Goal: Find specific page/section: Find specific page/section

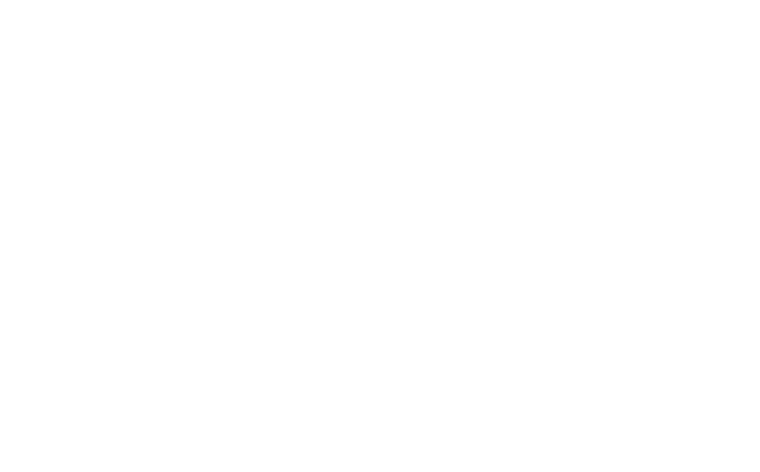
select select "Song"
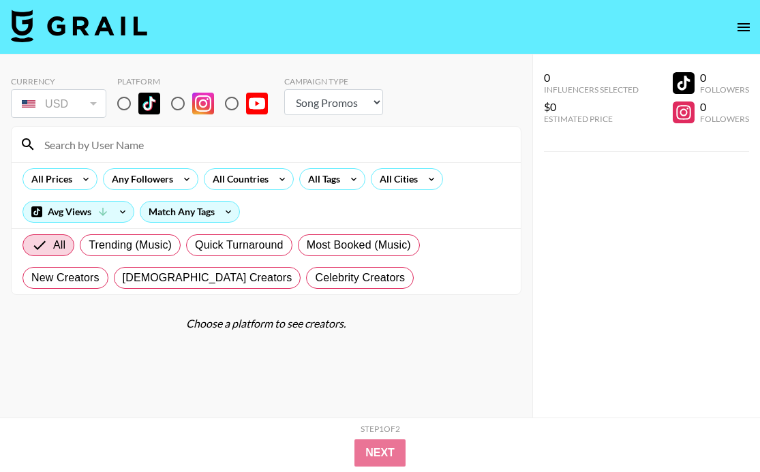
click at [131, 106] on input "radio" at bounding box center [124, 103] width 29 height 29
radio input "true"
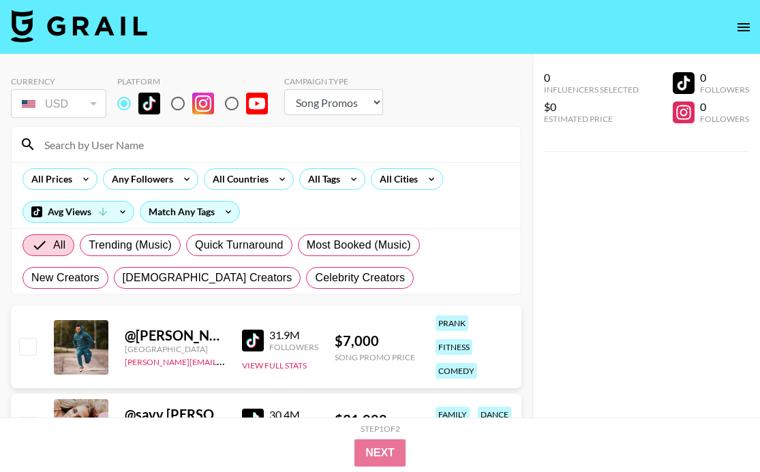
click at [137, 131] on div at bounding box center [266, 144] width 509 height 35
click at [123, 150] on input at bounding box center [274, 145] width 476 height 22
paste input "@rawlinsness"
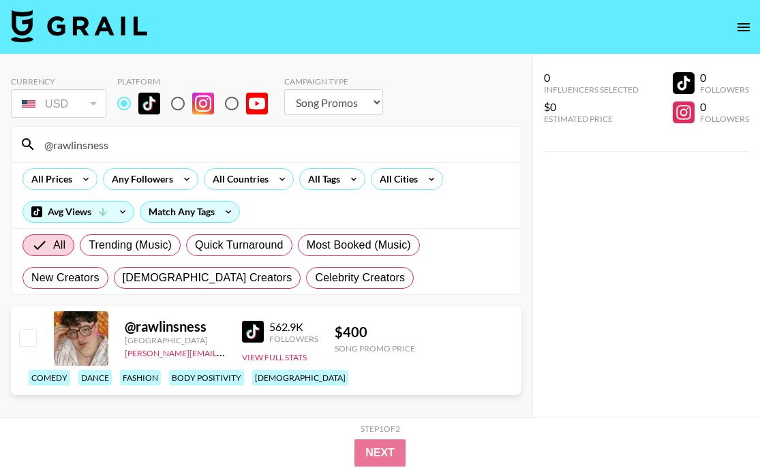
drag, startPoint x: 142, startPoint y: 145, endPoint x: -10, endPoint y: 140, distance: 152.7
click at [0, 140] on html "Currency USD USD ​ Platform Campaign Type Choose Type... Song Promos Brand Prom…" at bounding box center [380, 264] width 760 height 529
paste input "yourfavoriteelbow97"
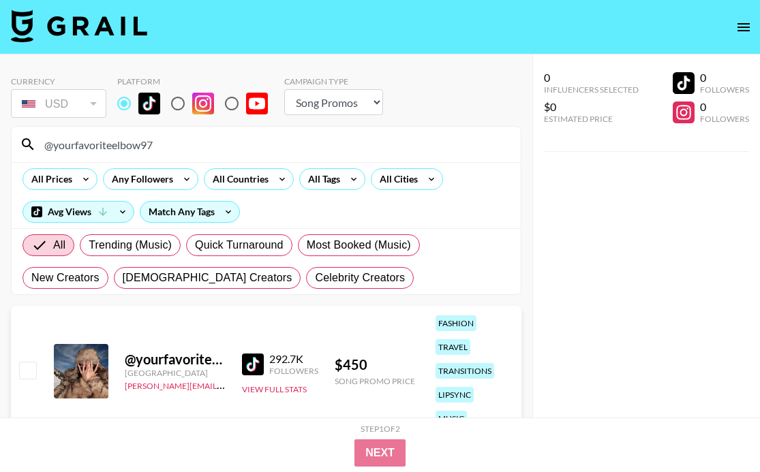
drag, startPoint x: 172, startPoint y: 147, endPoint x: 30, endPoint y: 148, distance: 142.4
click at [30, 148] on div "@yourfavoriteelbow97" at bounding box center [266, 144] width 509 height 35
paste input "ujinhamm"
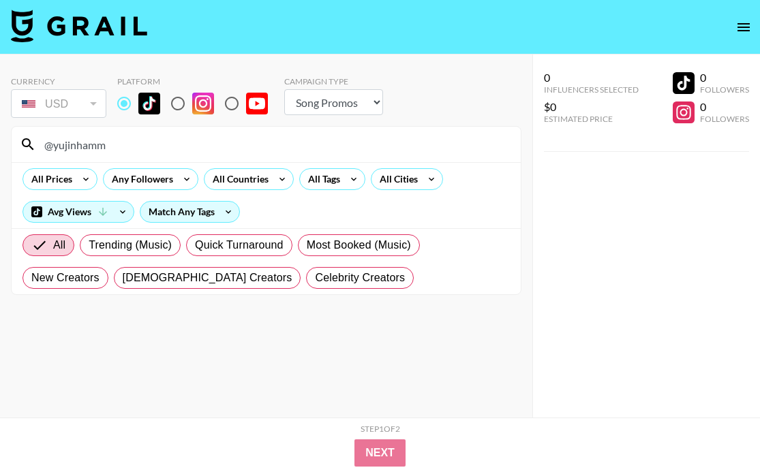
type input "@yujinhamm"
